Goal: Task Accomplishment & Management: Manage account settings

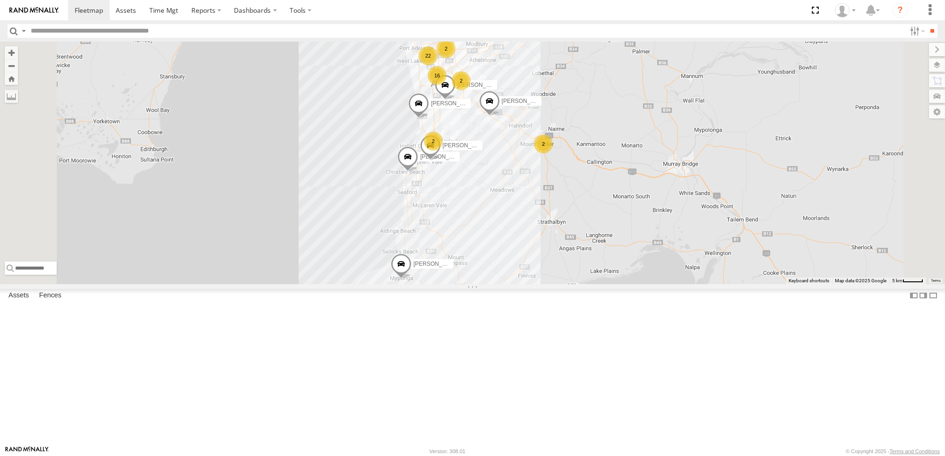
click at [117, 29] on input "text" at bounding box center [466, 31] width 879 height 14
click at [0, 0] on div "All Assets" at bounding box center [0, 0] width 0 height 0
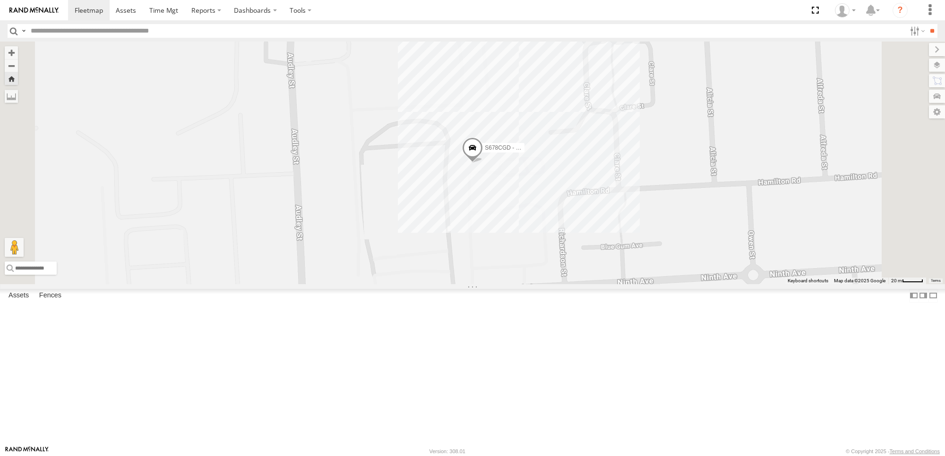
click at [483, 163] on span at bounding box center [472, 150] width 21 height 26
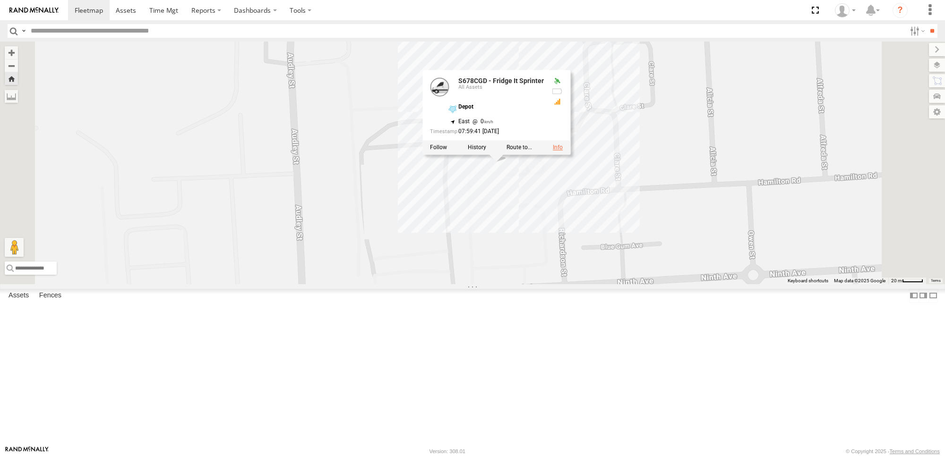
click at [563, 151] on link at bounding box center [558, 148] width 10 height 7
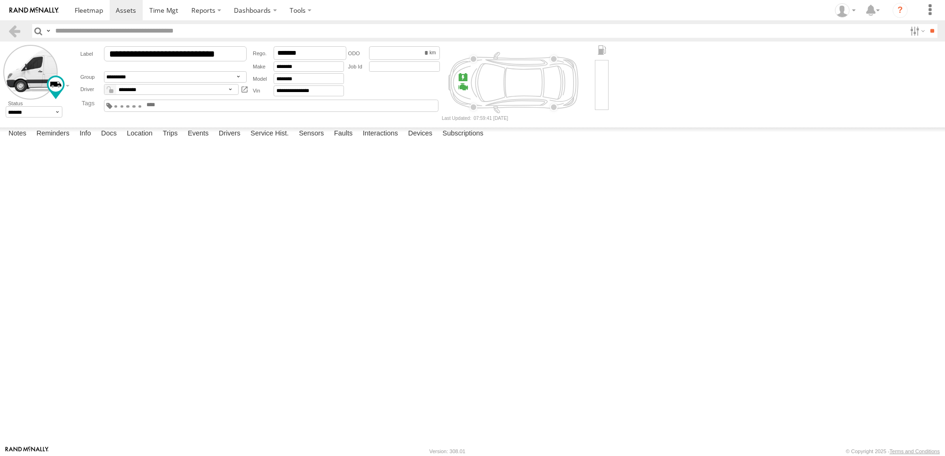
click at [191, 105] on input "text" at bounding box center [168, 105] width 45 height 7
